Goal: Transaction & Acquisition: Subscribe to service/newsletter

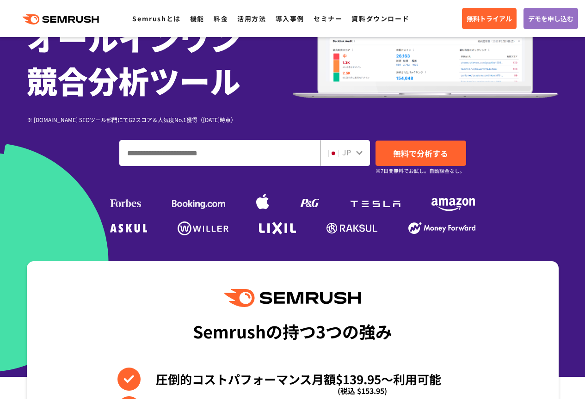
click at [356, 148] on div at bounding box center [358, 152] width 7 height 12
click at [359, 151] on div "SEO・広告分析・SNS競合対策をこれ一つで。 オールインワン 競合分析ツール ※ [DOMAIN_NAME] SEOツール部門にてG2スコア＆人気度No.1…" at bounding box center [293, 79] width 532 height 317
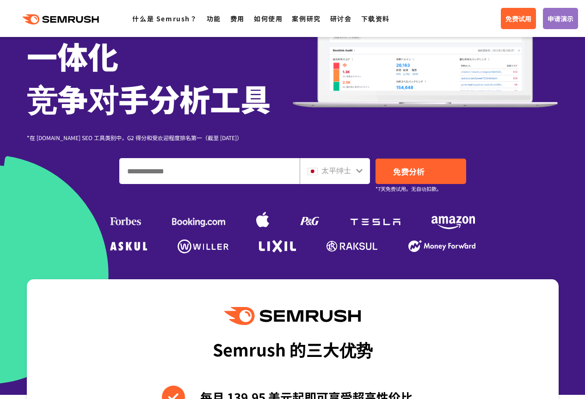
scroll to position [135, 0]
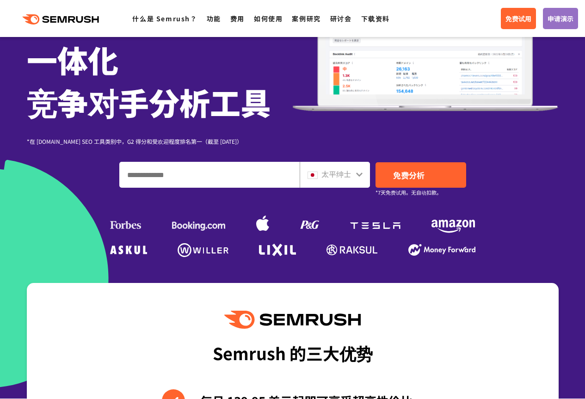
click at [357, 172] on icon at bounding box center [358, 174] width 7 height 7
click at [358, 173] on icon at bounding box center [358, 174] width 7 height 7
click at [357, 175] on icon at bounding box center [359, 174] width 6 height 4
click at [360, 175] on icon at bounding box center [359, 174] width 6 height 4
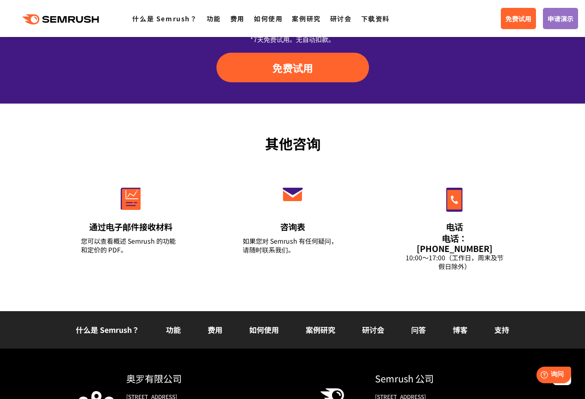
scroll to position [3084, 0]
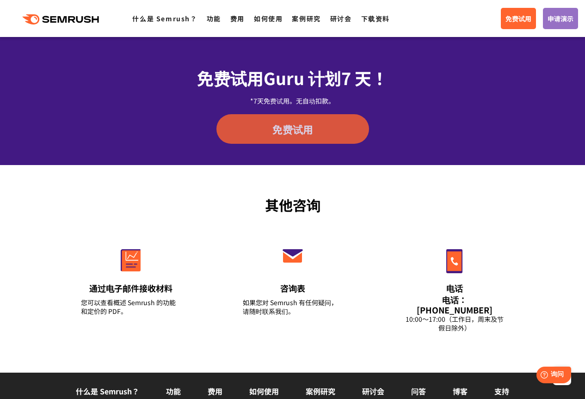
click at [331, 133] on link "免费试用" at bounding box center [292, 129] width 153 height 30
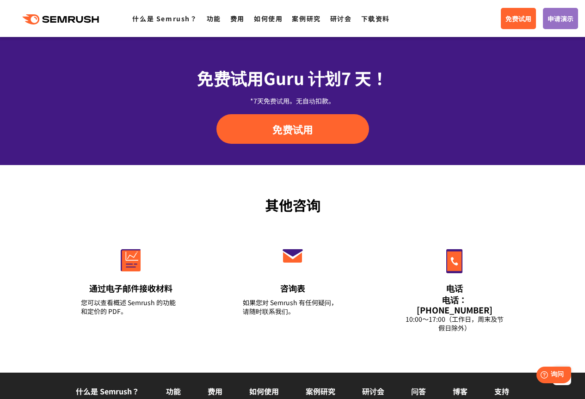
click at [216, 114] on link "免费试用" at bounding box center [292, 129] width 153 height 30
